Goal: Transaction & Acquisition: Purchase product/service

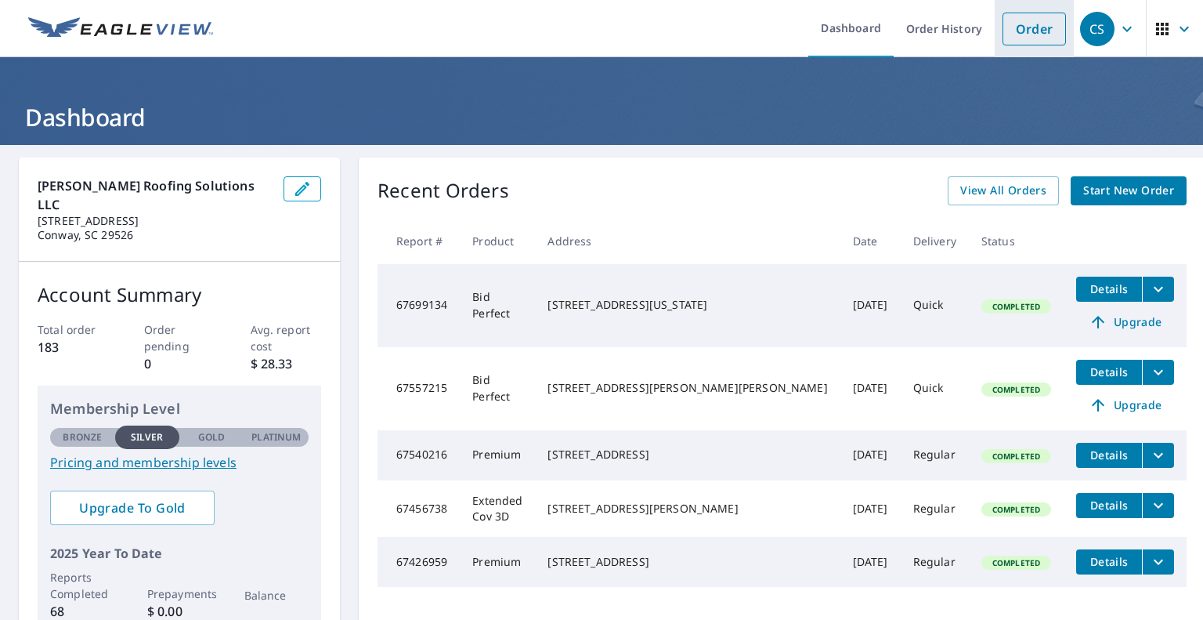
click at [1028, 36] on link "Order" at bounding box center [1034, 29] width 63 height 33
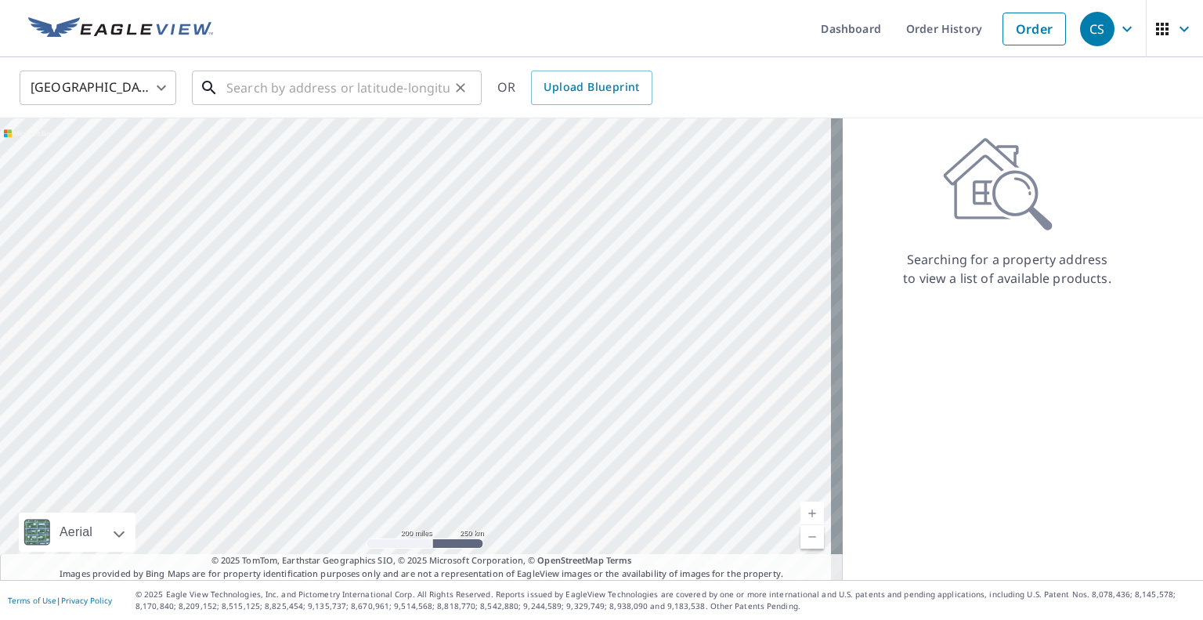
click at [415, 89] on input "text" at bounding box center [337, 88] width 223 height 44
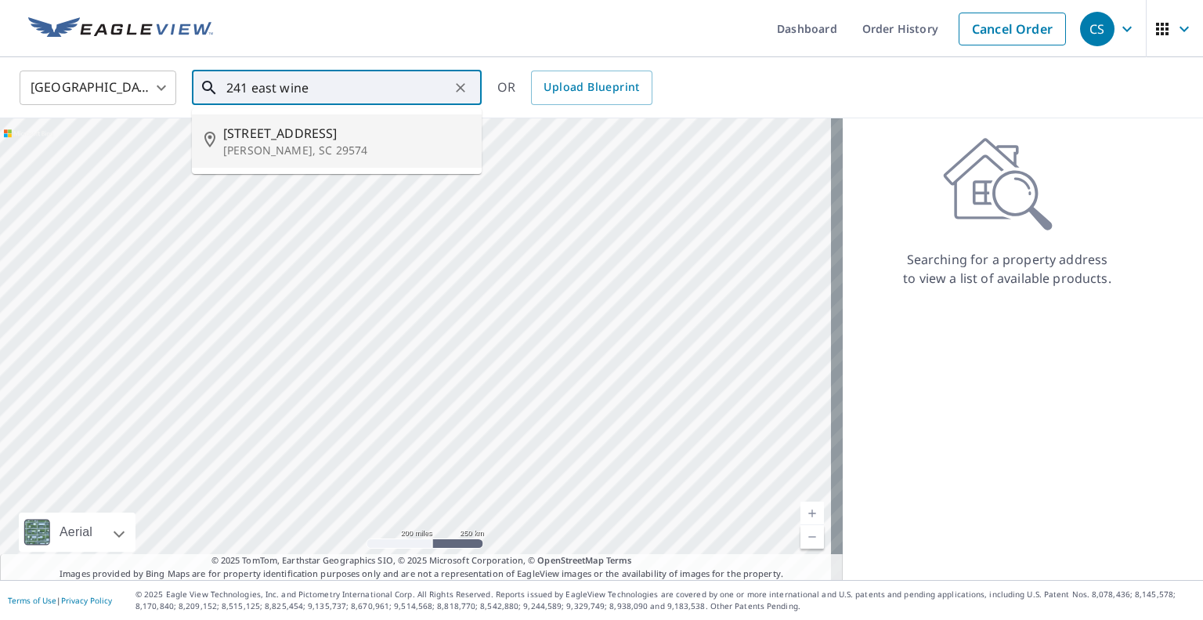
click at [332, 133] on span "[STREET_ADDRESS]" at bounding box center [346, 133] width 246 height 19
type input "[STREET_ADDRESS][PERSON_NAME]"
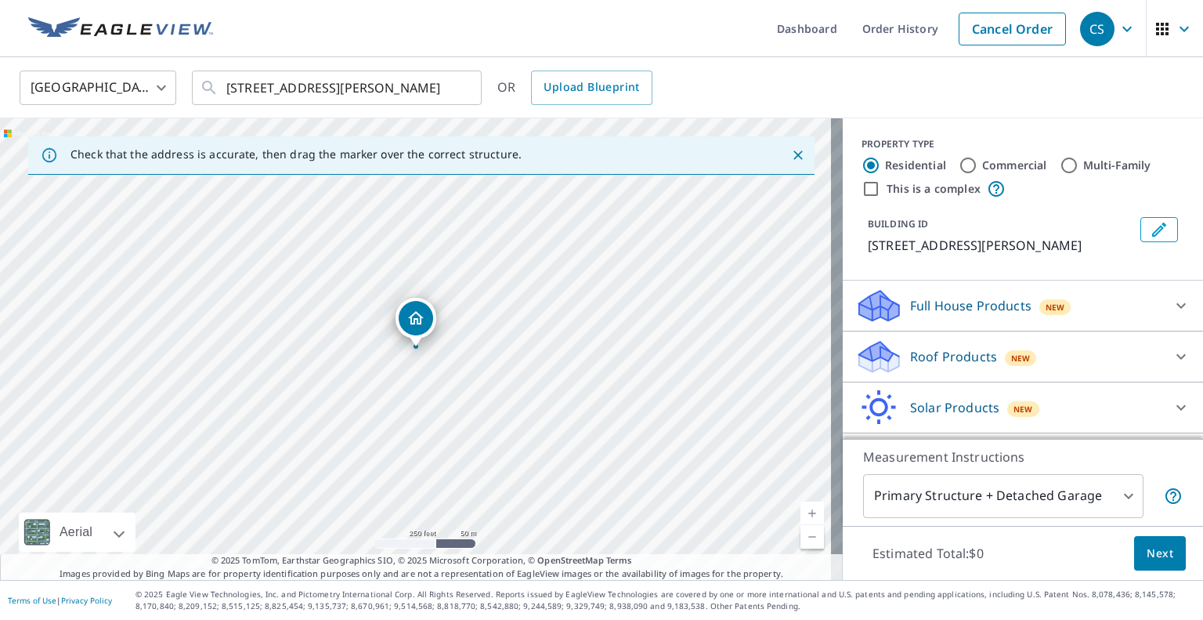
click at [801, 502] on link "Current Level 17, Zoom In" at bounding box center [813, 513] width 24 height 24
click at [801, 502] on link "Current Level 18, Zoom In" at bounding box center [813, 513] width 24 height 24
click at [801, 502] on link "Current Level 19, Zoom In" at bounding box center [813, 513] width 24 height 24
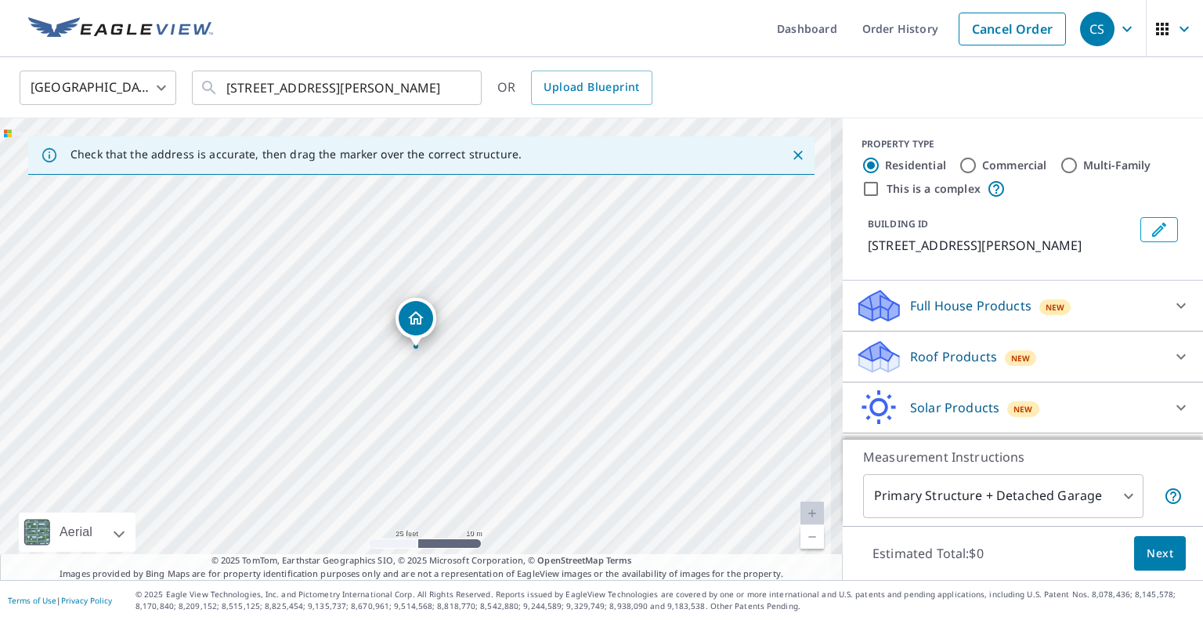
click at [801, 502] on link "Current Level 20, Zoom In Disabled" at bounding box center [813, 513] width 24 height 24
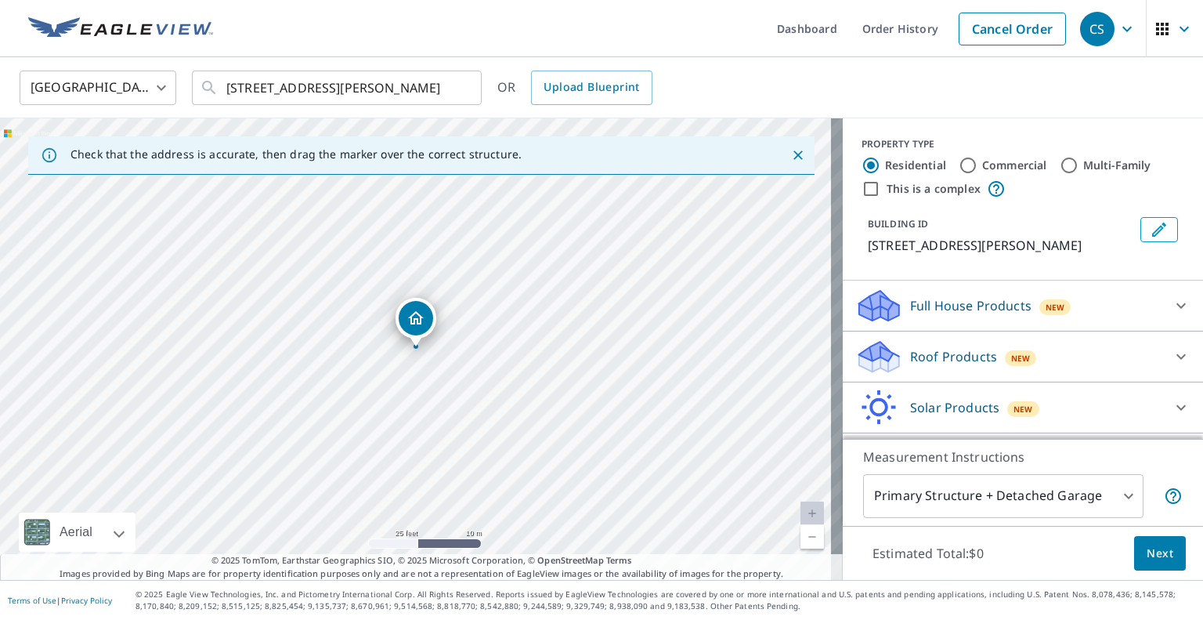
click at [906, 496] on body "CS CS Dashboard Order History Cancel Order CS United States US ​ [STREET_ADDRES…" at bounding box center [601, 310] width 1203 height 620
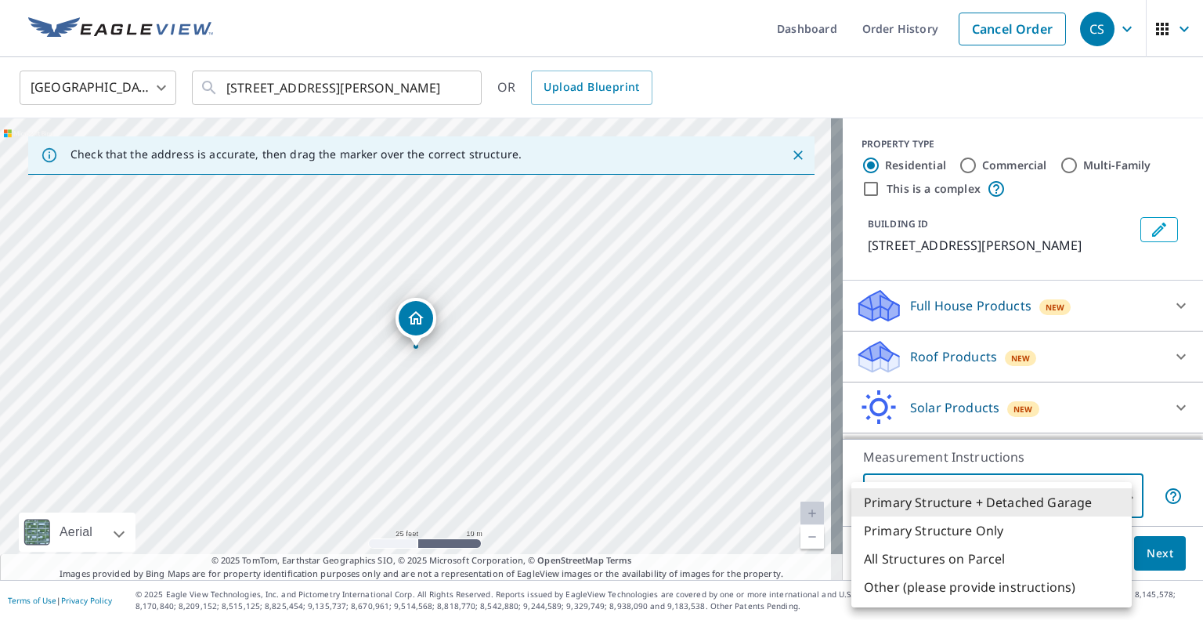
click at [1025, 362] on div at bounding box center [601, 310] width 1203 height 620
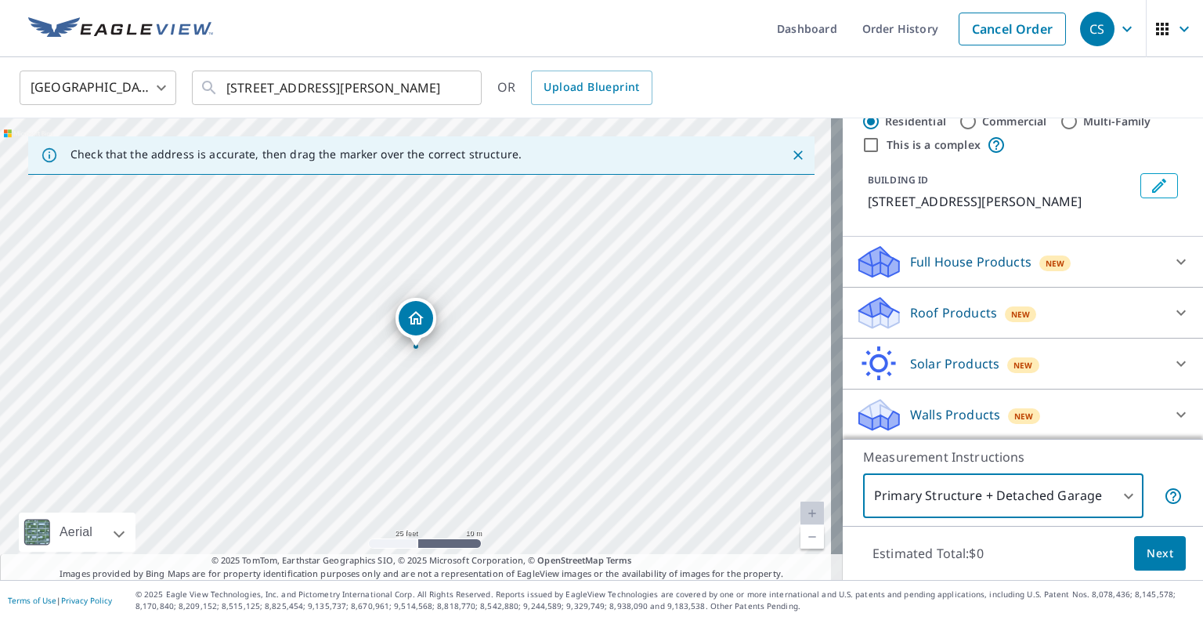
click at [1057, 313] on div "Roof Products New" at bounding box center [1008, 313] width 307 height 37
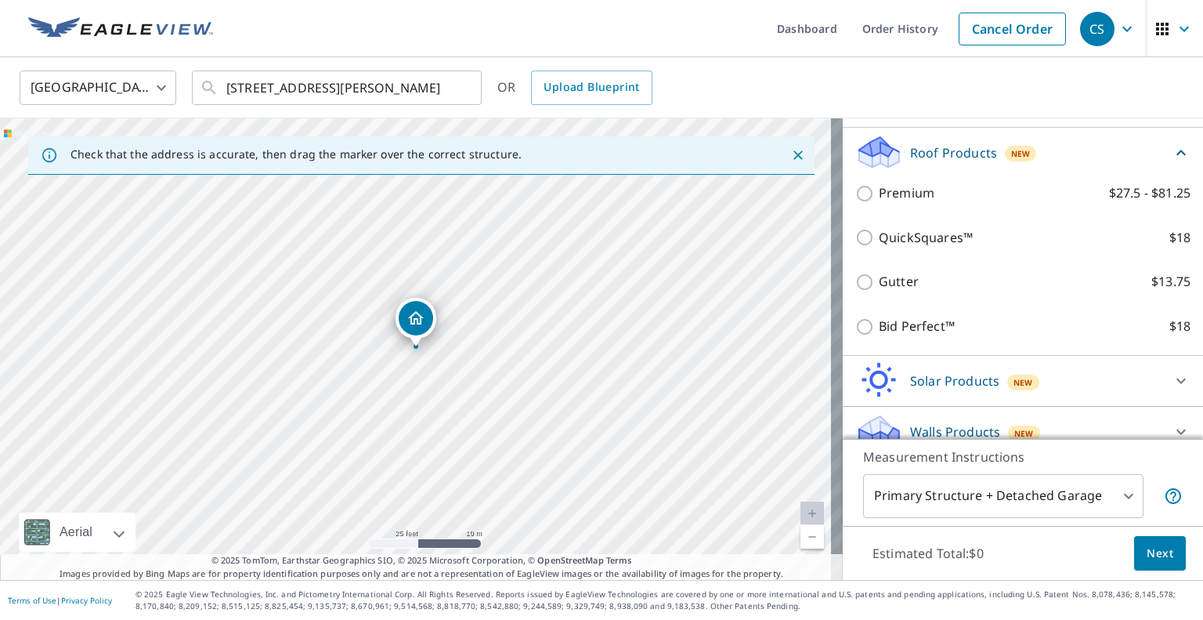
scroll to position [208, 0]
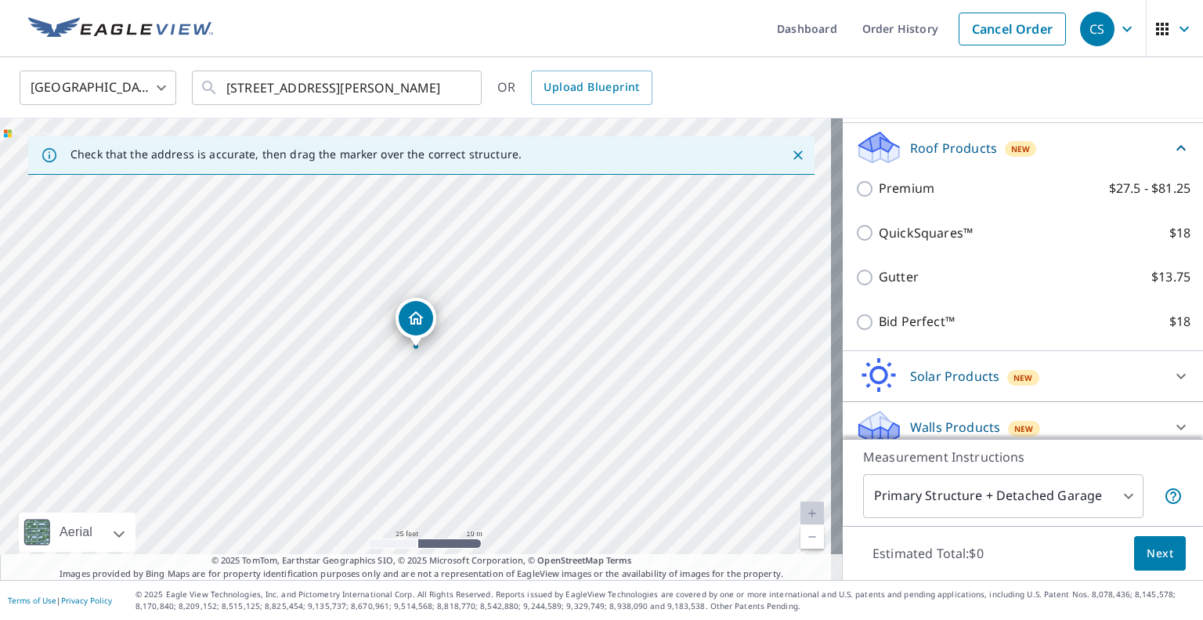
click at [855, 328] on input "Bid Perfect™ $18" at bounding box center [867, 322] width 24 height 19
checkbox input "true"
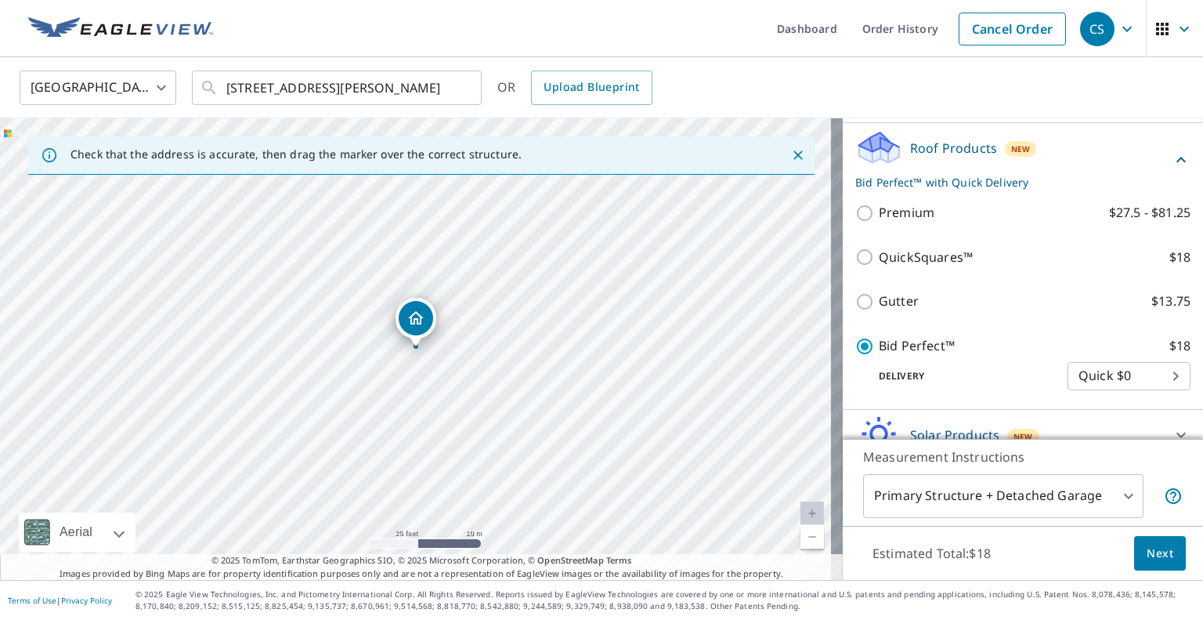
click at [1027, 503] on body "CS CS Dashboard Order History Cancel Order CS United States US ​ [STREET_ADDRES…" at bounding box center [601, 310] width 1203 height 620
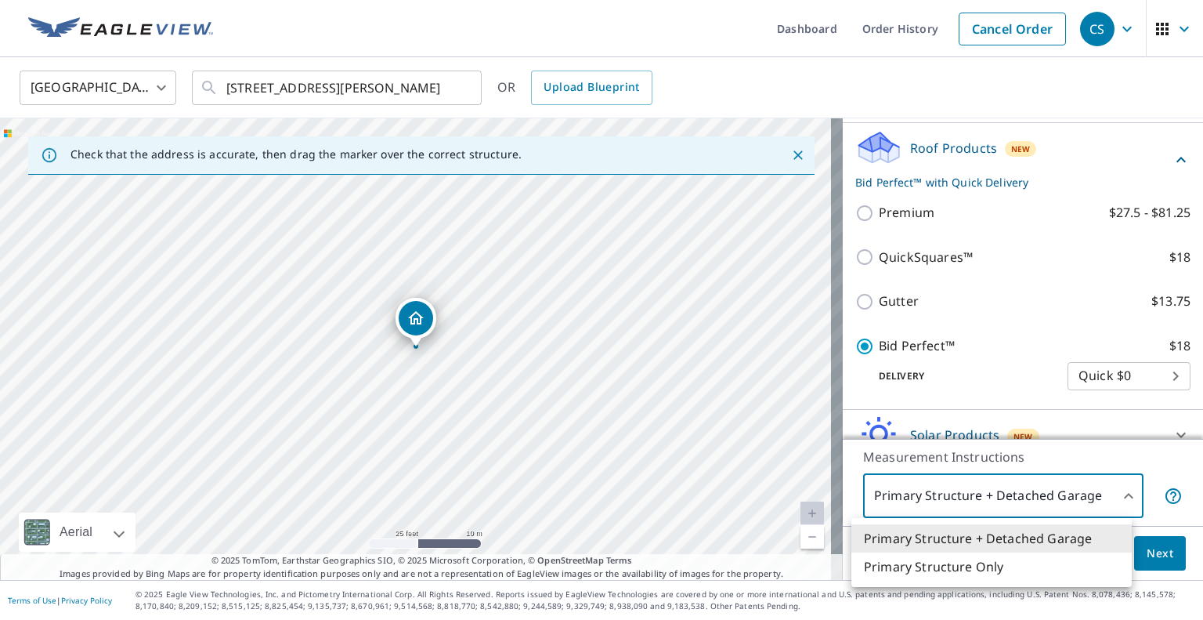
click at [981, 569] on li "Primary Structure Only" at bounding box center [992, 566] width 280 height 28
type input "2"
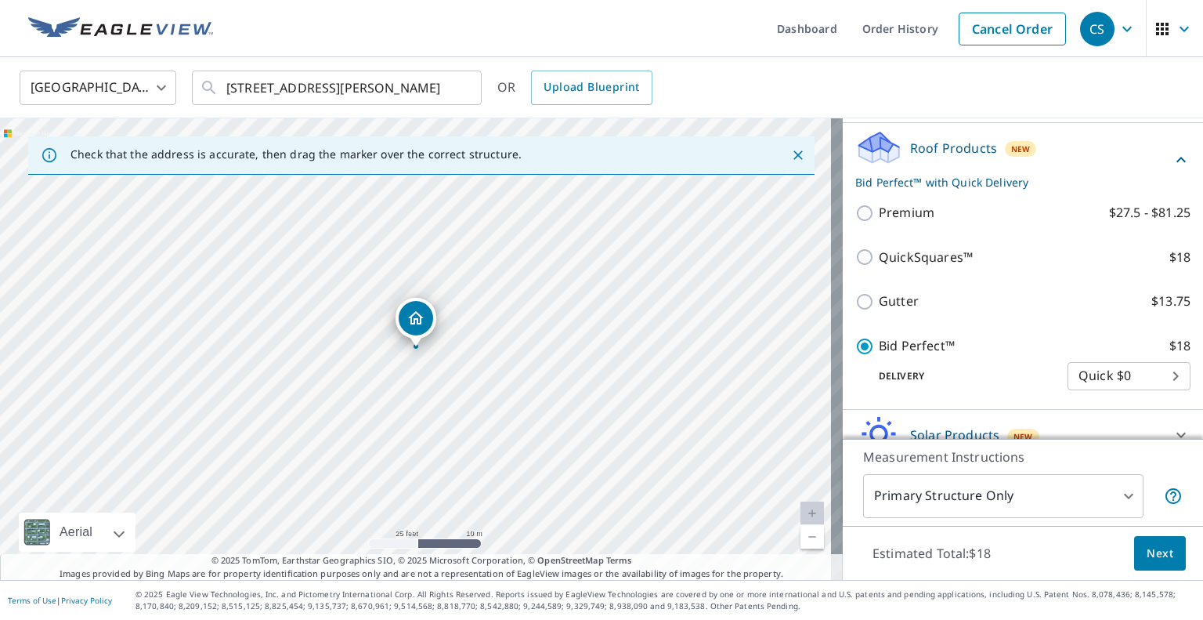
click at [385, 39] on ul "Dashboard Order History Cancel Order" at bounding box center [648, 28] width 852 height 57
click at [805, 511] on link "Current Level 20, Zoom In Disabled" at bounding box center [813, 513] width 24 height 24
click at [1150, 555] on span "Next" at bounding box center [1160, 554] width 27 height 20
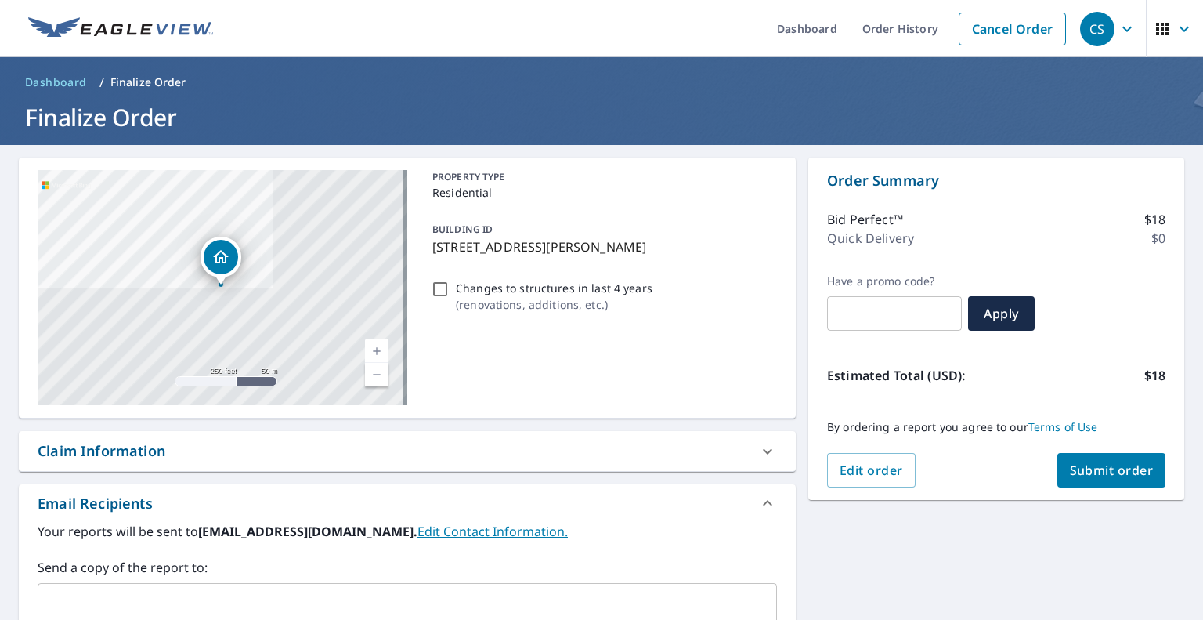
click at [1120, 470] on span "Submit order" at bounding box center [1112, 469] width 84 height 17
